Goal: Find specific page/section: Find specific page/section

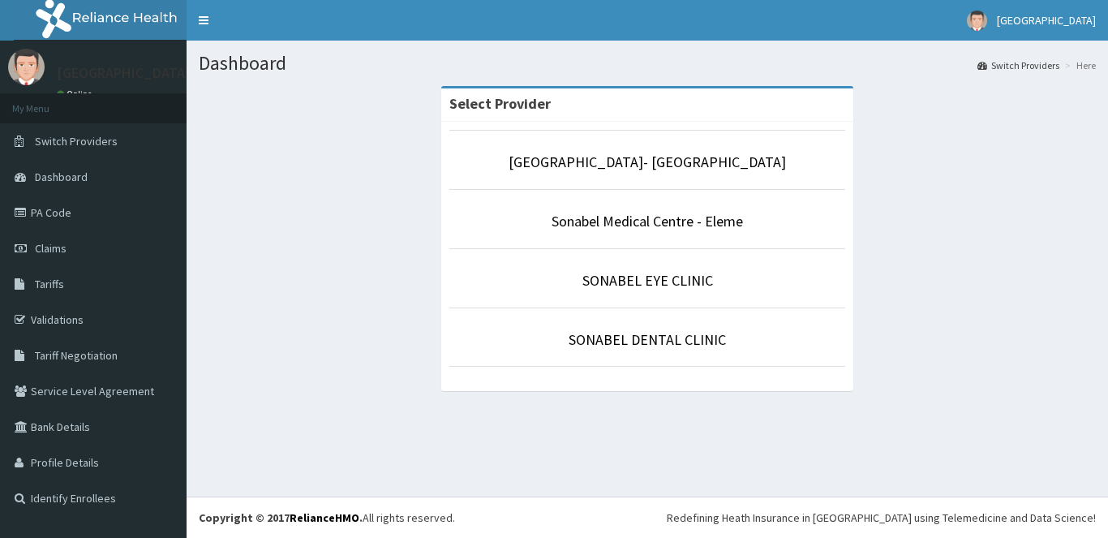
click at [529, 218] on p "Sonabel Medical Centre - Eleme" at bounding box center [648, 221] width 396 height 21
click at [538, 221] on p "Sonabel Medical Centre - Eleme" at bounding box center [648, 221] width 396 height 21
click at [694, 212] on link "Sonabel Medical Centre - Eleme" at bounding box center [648, 221] width 192 height 19
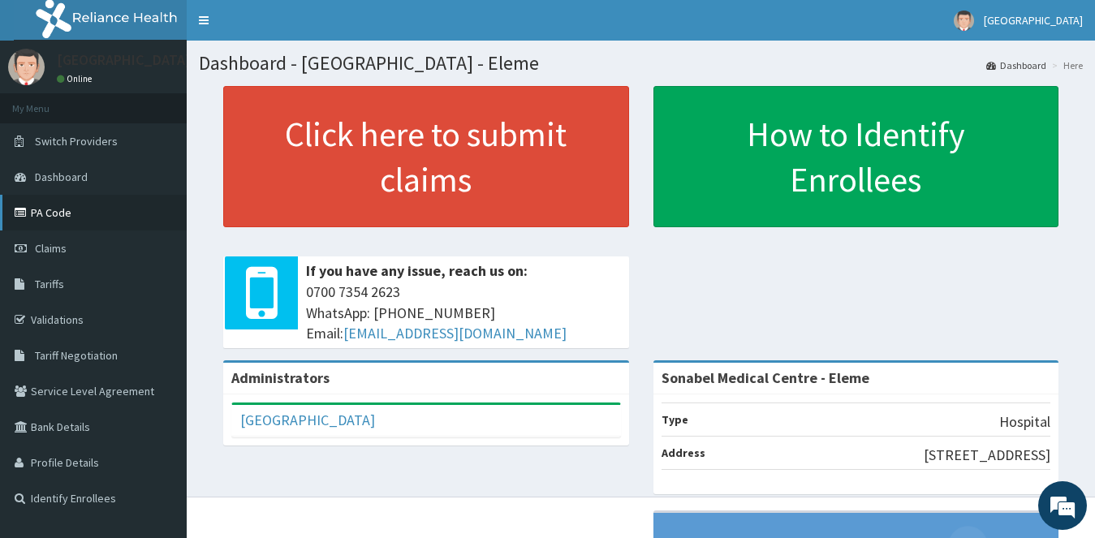
click at [88, 204] on link "PA Code" at bounding box center [93, 213] width 187 height 36
